Goal: Information Seeking & Learning: Learn about a topic

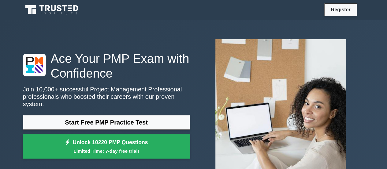
click at [135, 119] on link "Start Free PMP Practice Test" at bounding box center [106, 122] width 167 height 15
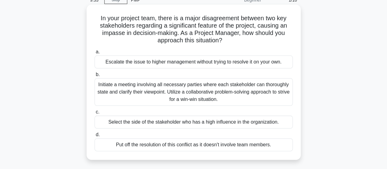
scroll to position [31, 0]
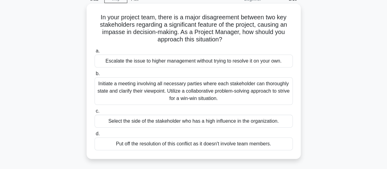
click at [217, 94] on div "Initiate a meeting involving all necessary parties where each stakeholder can t…" at bounding box center [194, 91] width 198 height 28
click at [95, 76] on input "b. Initiate a meeting involving all necessary parties where each stakeholder ca…" at bounding box center [95, 74] width 0 height 4
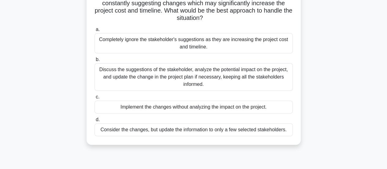
scroll to position [61, 0]
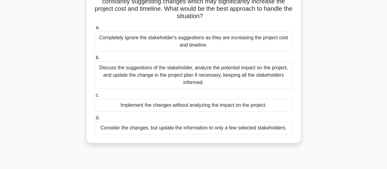
click at [220, 75] on div "Discuss the suggestions of the stakeholder, analyze the potential impact on the…" at bounding box center [194, 75] width 198 height 28
click at [95, 60] on input "b. Discuss the suggestions of the stakeholder, analyze the potential impact on …" at bounding box center [95, 58] width 0 height 4
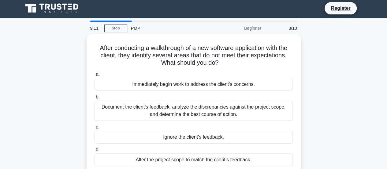
scroll to position [0, 0]
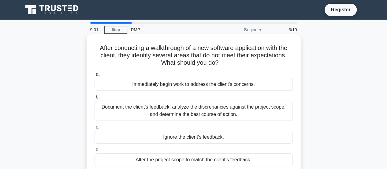
click at [192, 107] on div "Document the client's feedback, analyze the discrepancies against the project s…" at bounding box center [194, 110] width 198 height 20
click at [95, 99] on input "b. Document the client's feedback, analyze the discrepancies against the projec…" at bounding box center [95, 97] width 0 height 4
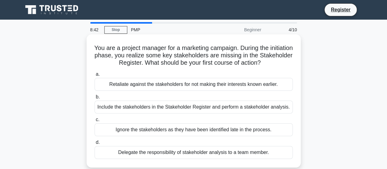
click at [203, 108] on div "Include the stakeholders in the Stakeholder Register and perform a stakeholder …" at bounding box center [194, 106] width 198 height 13
click at [95, 99] on input "b. Include the stakeholders in the Stakeholder Register and perform a stakehold…" at bounding box center [95, 97] width 0 height 4
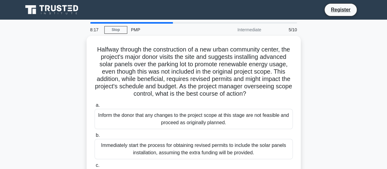
click at [120, 25] on div "8:17 Stop PMP Intermediate 5/10" at bounding box center [194, 30] width 214 height 12
click at [113, 31] on link "Stop" at bounding box center [115, 30] width 23 height 8
